Goal: Information Seeking & Learning: Learn about a topic

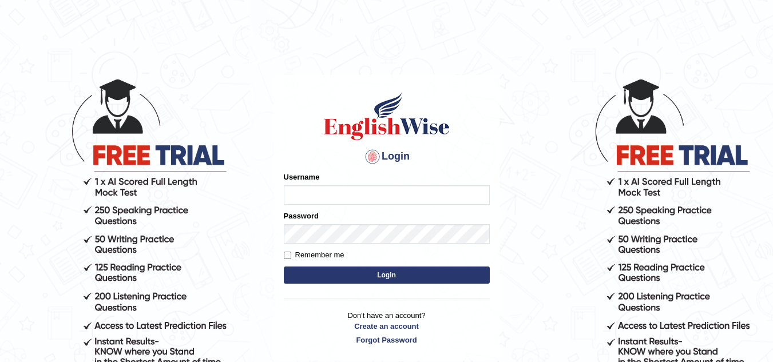
click at [342, 193] on input "Username" at bounding box center [387, 194] width 206 height 19
type input "Indika2025"
click at [287, 256] on input "Remember me" at bounding box center [287, 255] width 7 height 7
checkbox input "true"
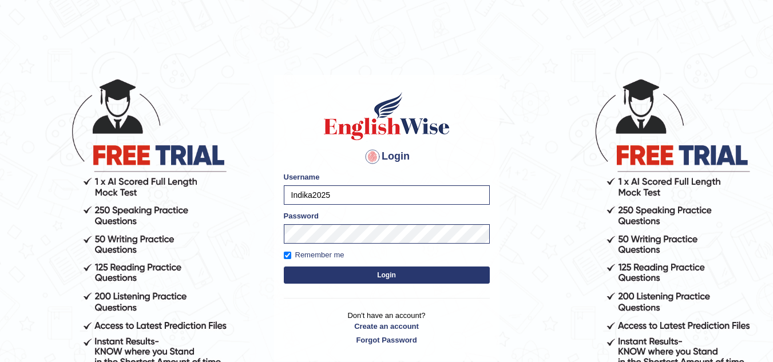
click at [397, 273] on button "Login" at bounding box center [387, 274] width 206 height 17
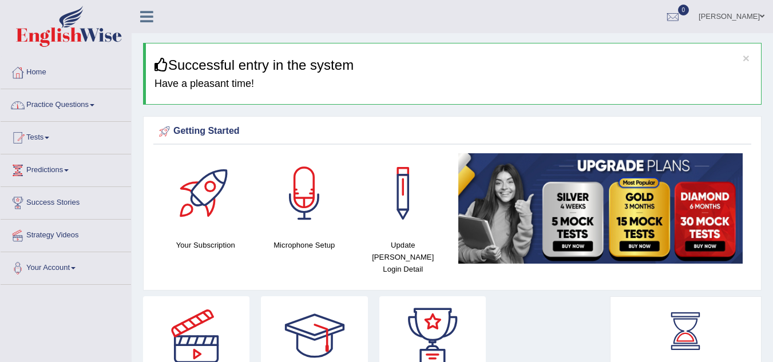
click at [93, 109] on link "Practice Questions" at bounding box center [66, 103] width 130 height 29
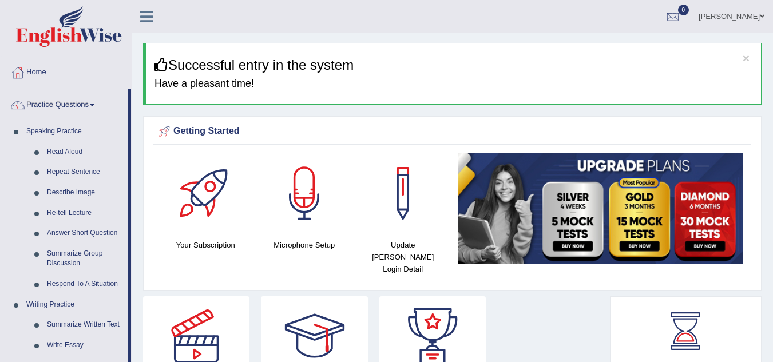
click at [93, 107] on link "Practice Questions" at bounding box center [65, 103] width 128 height 29
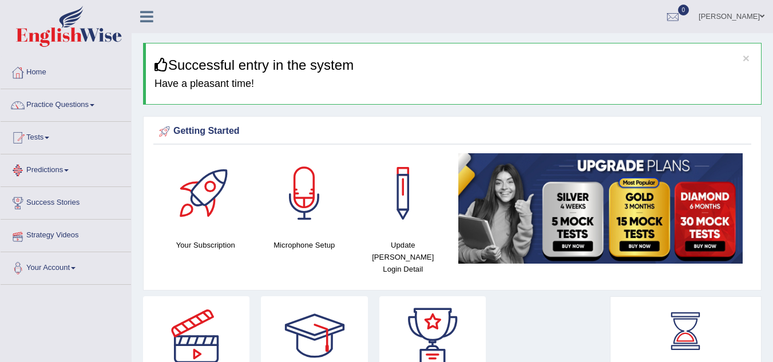
click at [67, 174] on link "Predictions" at bounding box center [66, 168] width 130 height 29
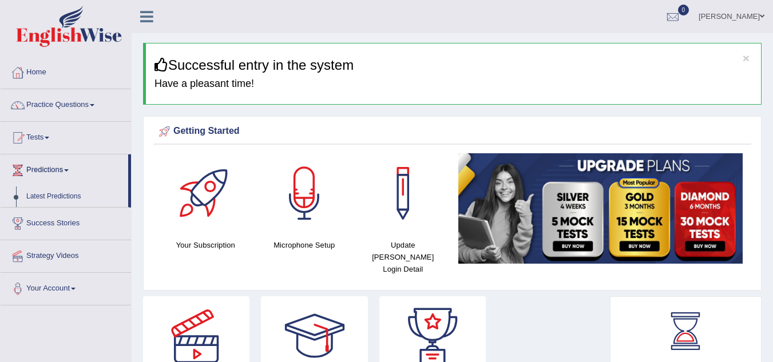
click at [67, 174] on link "Predictions" at bounding box center [65, 168] width 128 height 29
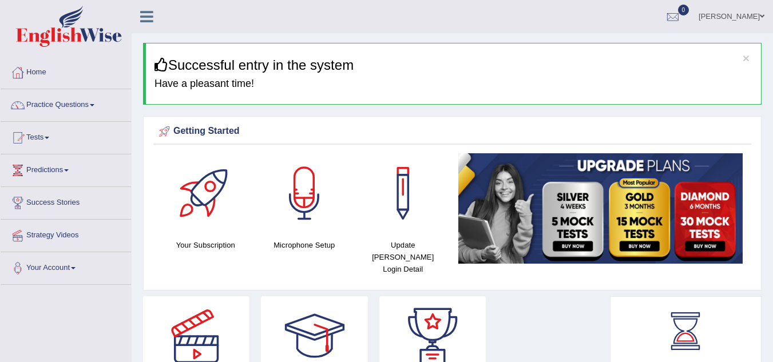
click at [67, 174] on link "Predictions" at bounding box center [66, 168] width 130 height 29
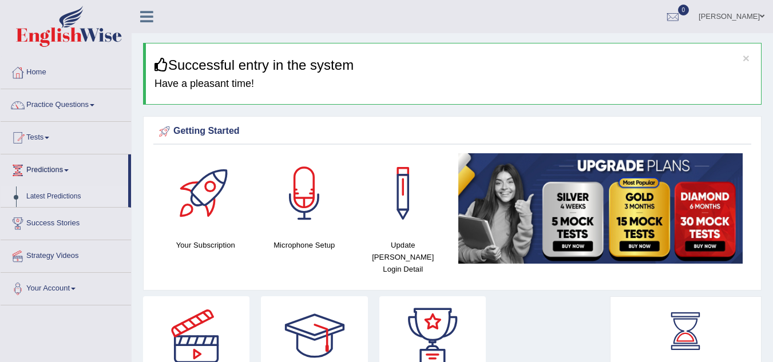
click at [61, 194] on link "Latest Predictions" at bounding box center [74, 196] width 107 height 21
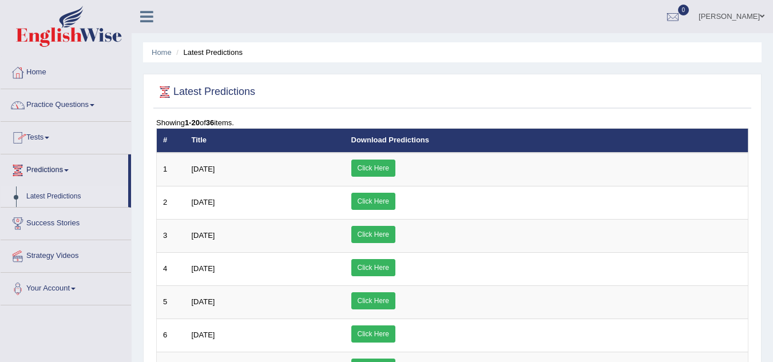
click at [94, 105] on span at bounding box center [92, 105] width 5 height 2
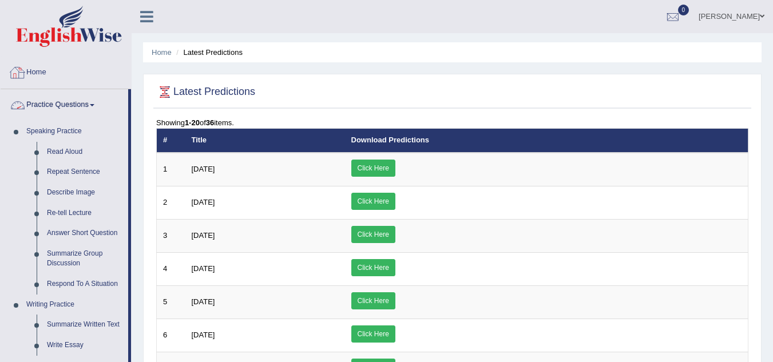
click at [35, 74] on link "Home" at bounding box center [66, 71] width 130 height 29
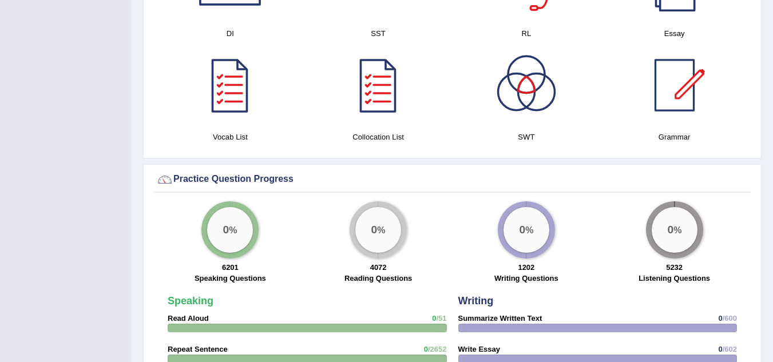
scroll to position [683, 0]
click at [672, 82] on div at bounding box center [674, 86] width 80 height 80
